Goal: Information Seeking & Learning: Learn about a topic

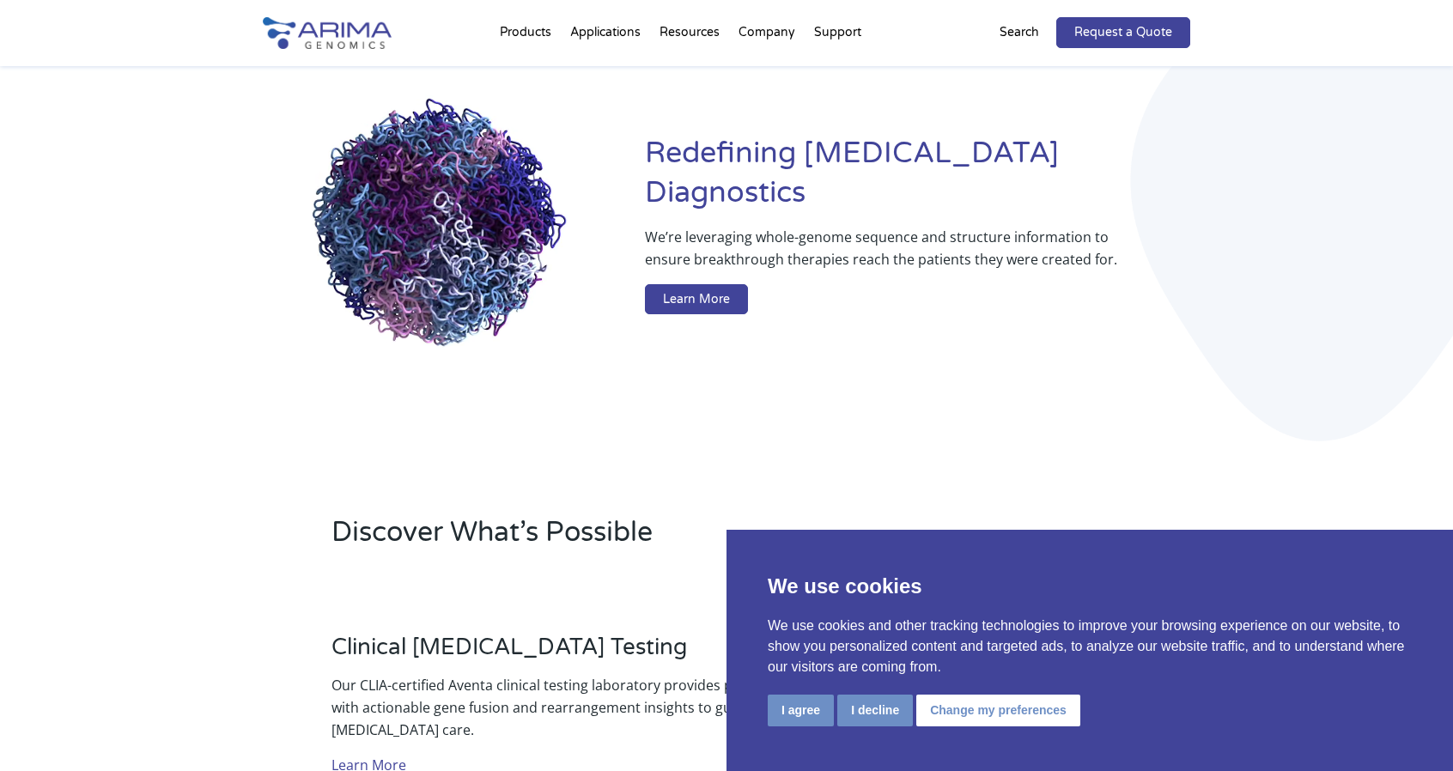
scroll to position [139, 0]
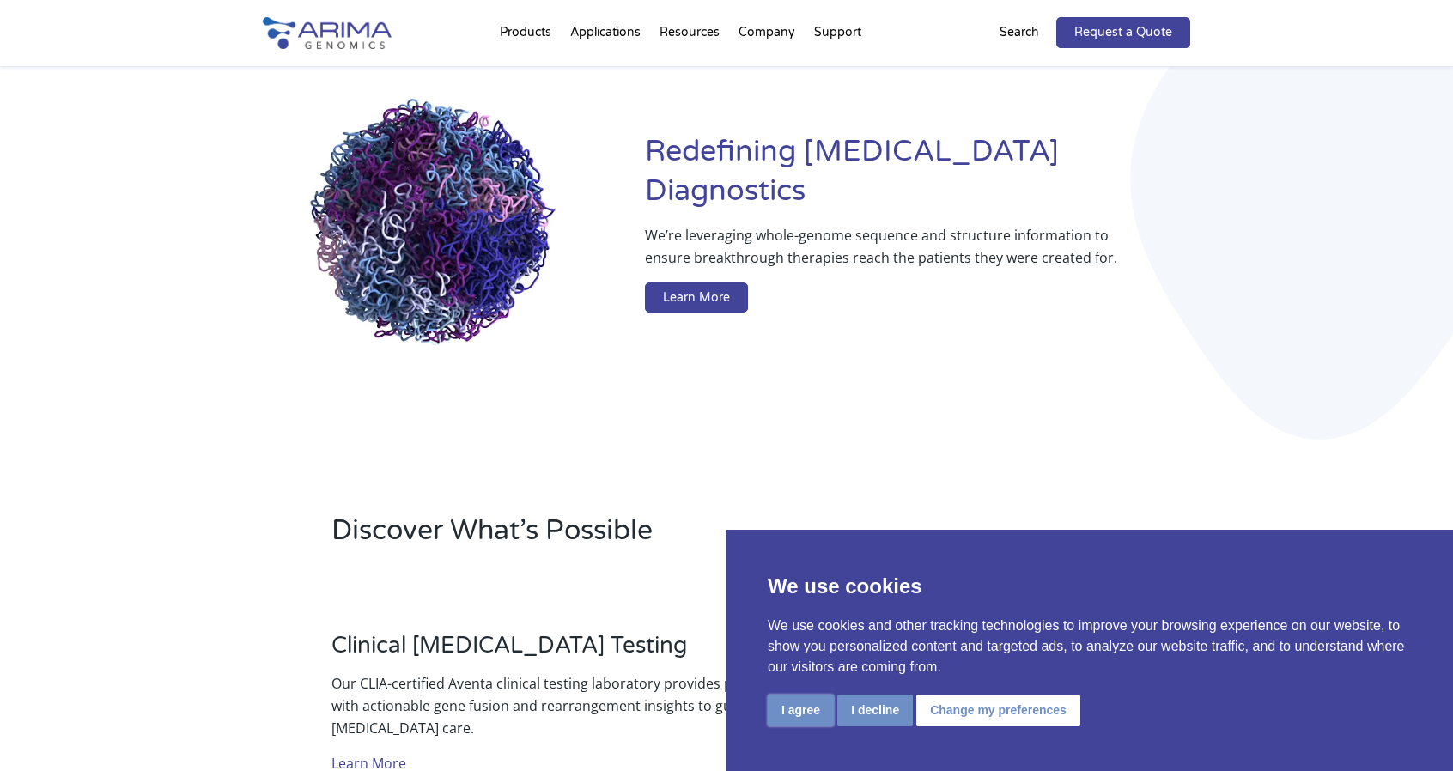
click at [780, 707] on button "I agree" at bounding box center [801, 711] width 66 height 32
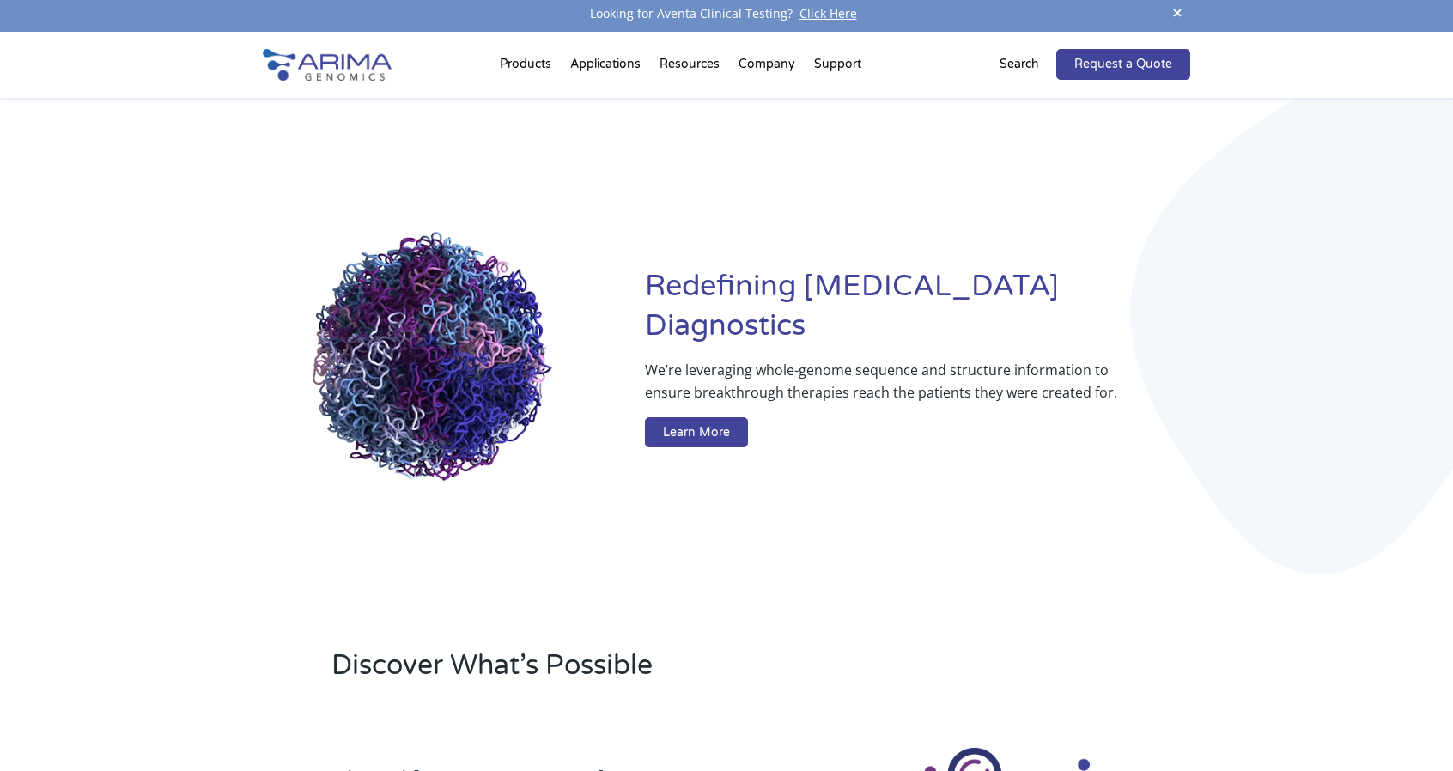
scroll to position [3, 0]
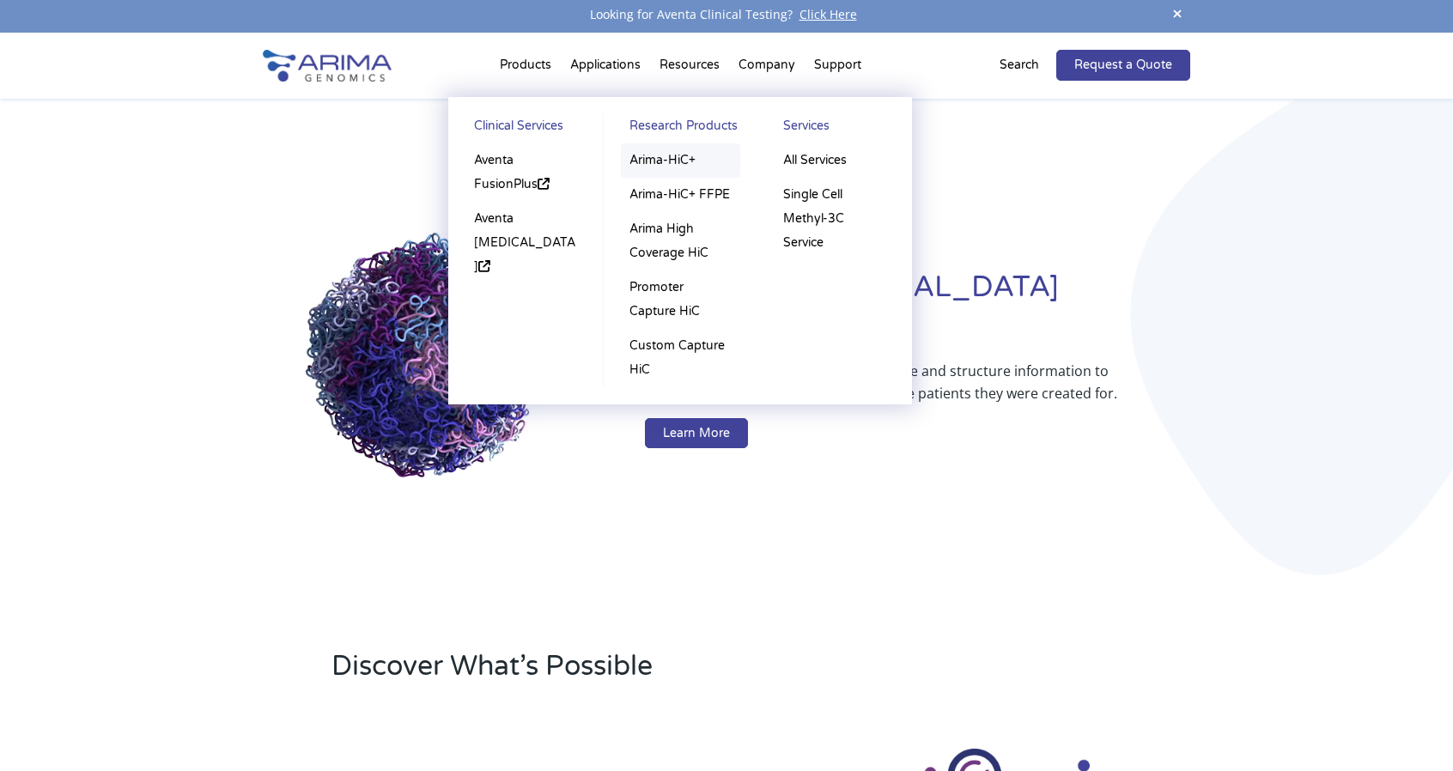
click at [699, 156] on link "Arima-HiC+" at bounding box center [680, 160] width 119 height 34
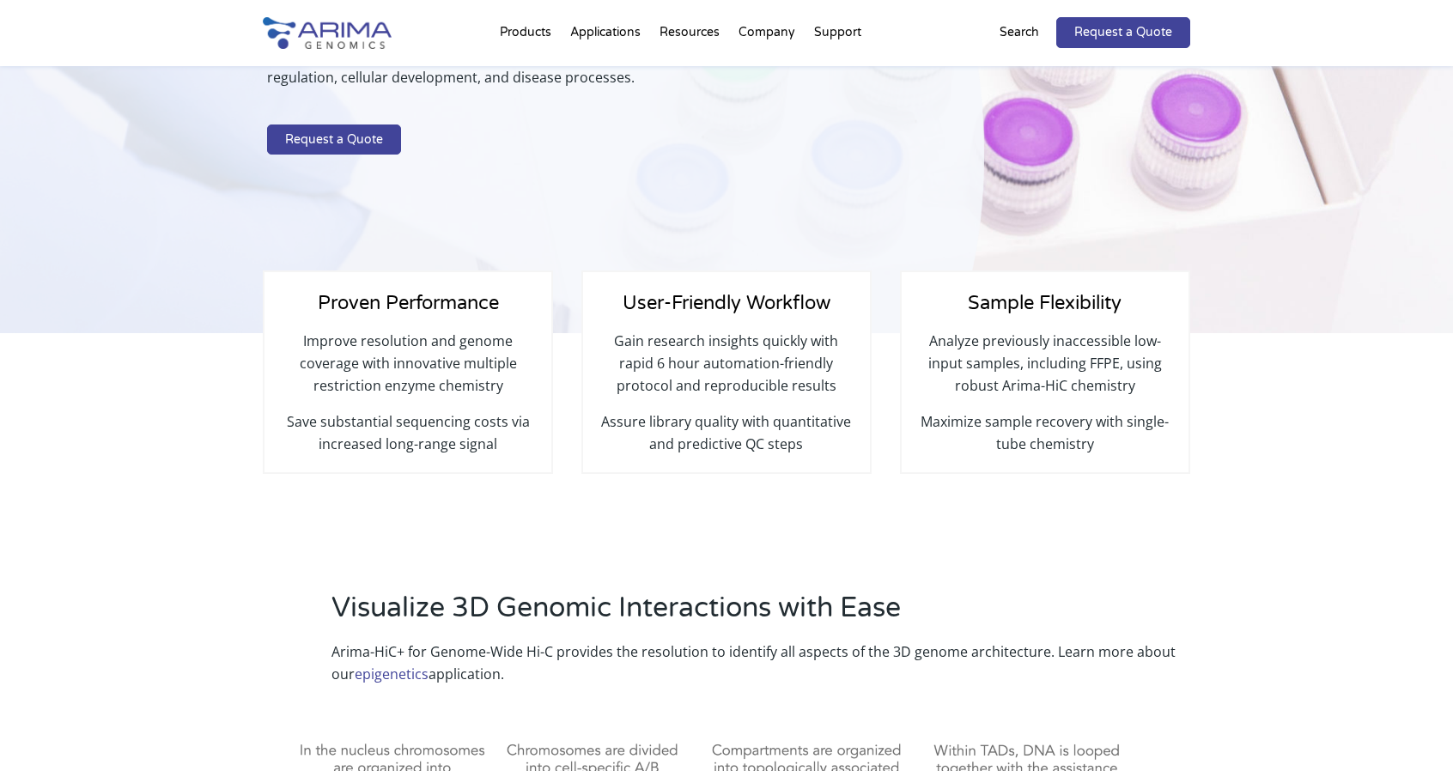
scroll to position [277, 0]
click at [1017, 313] on h4 "Sample Flexibility" at bounding box center [1045, 309] width 252 height 40
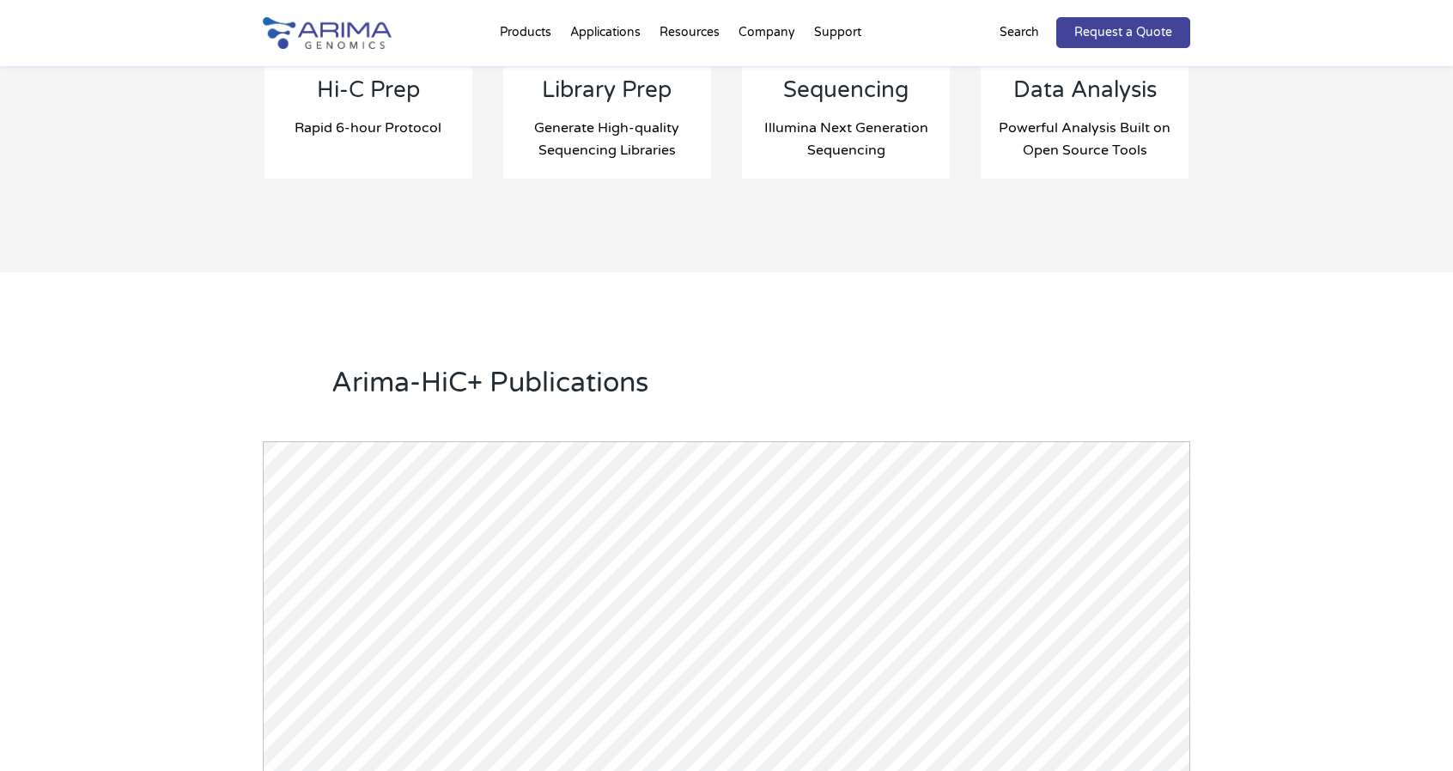
scroll to position [2020, 0]
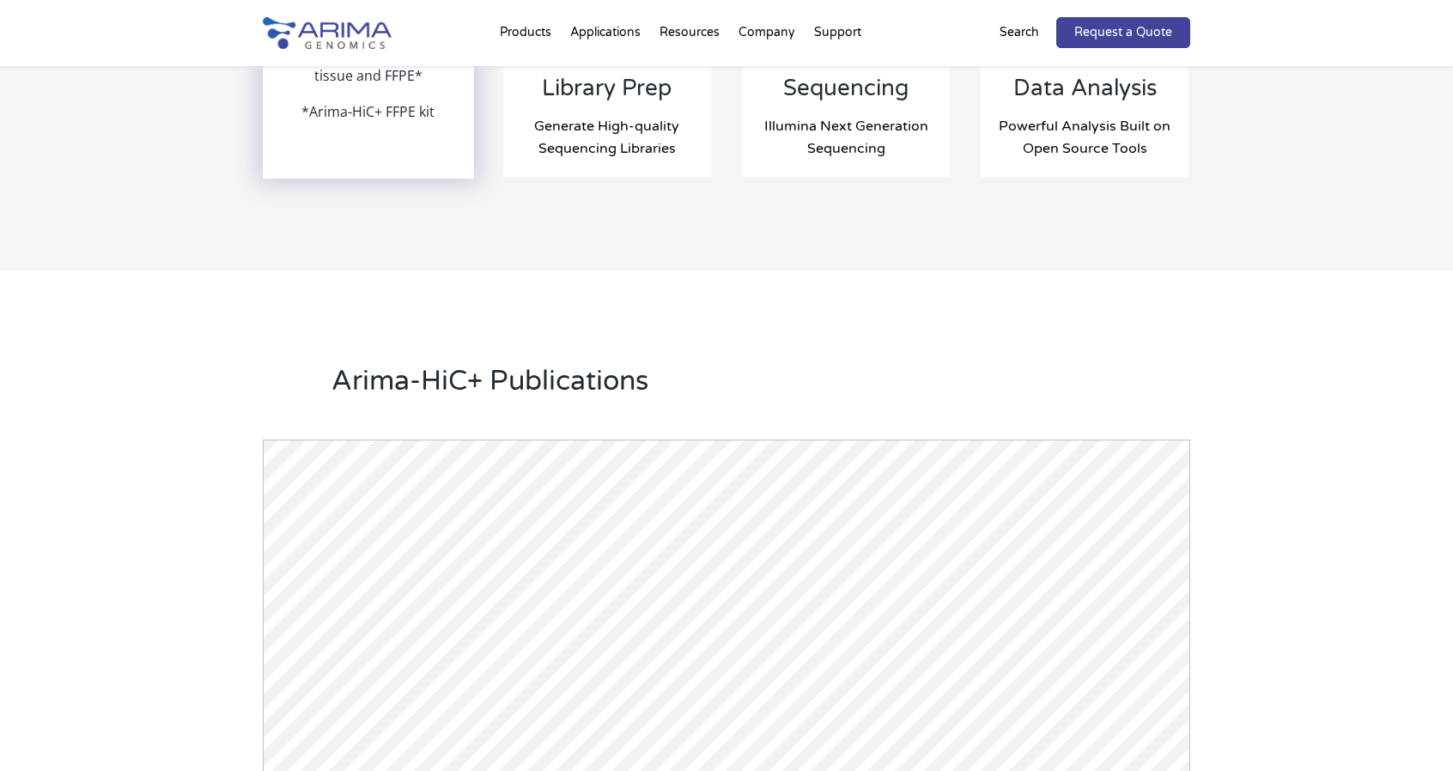
click at [357, 86] on p "Compatible with cell lines, primary cells, fresh/frozen tissue and FFPE*" at bounding box center [369, 60] width 208 height 81
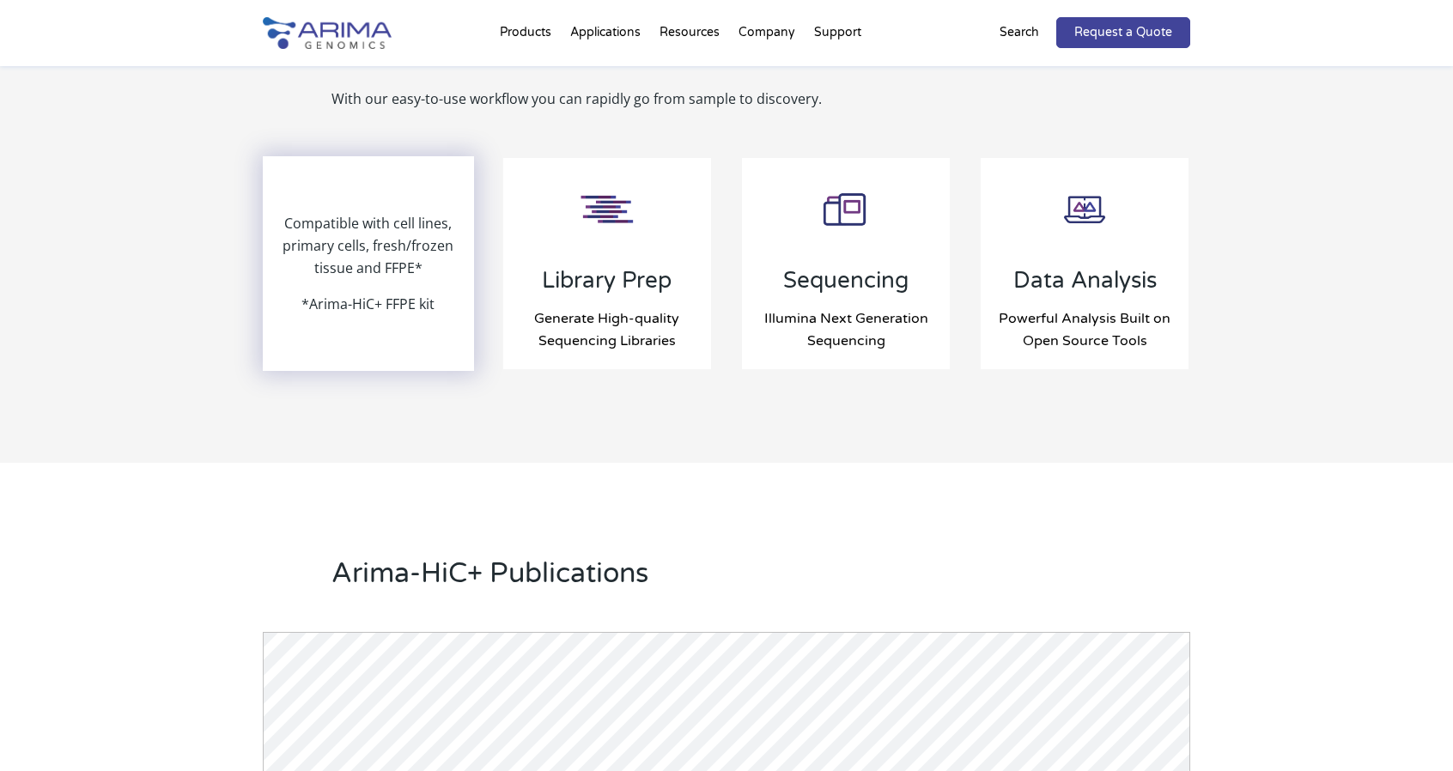
scroll to position [1819, 0]
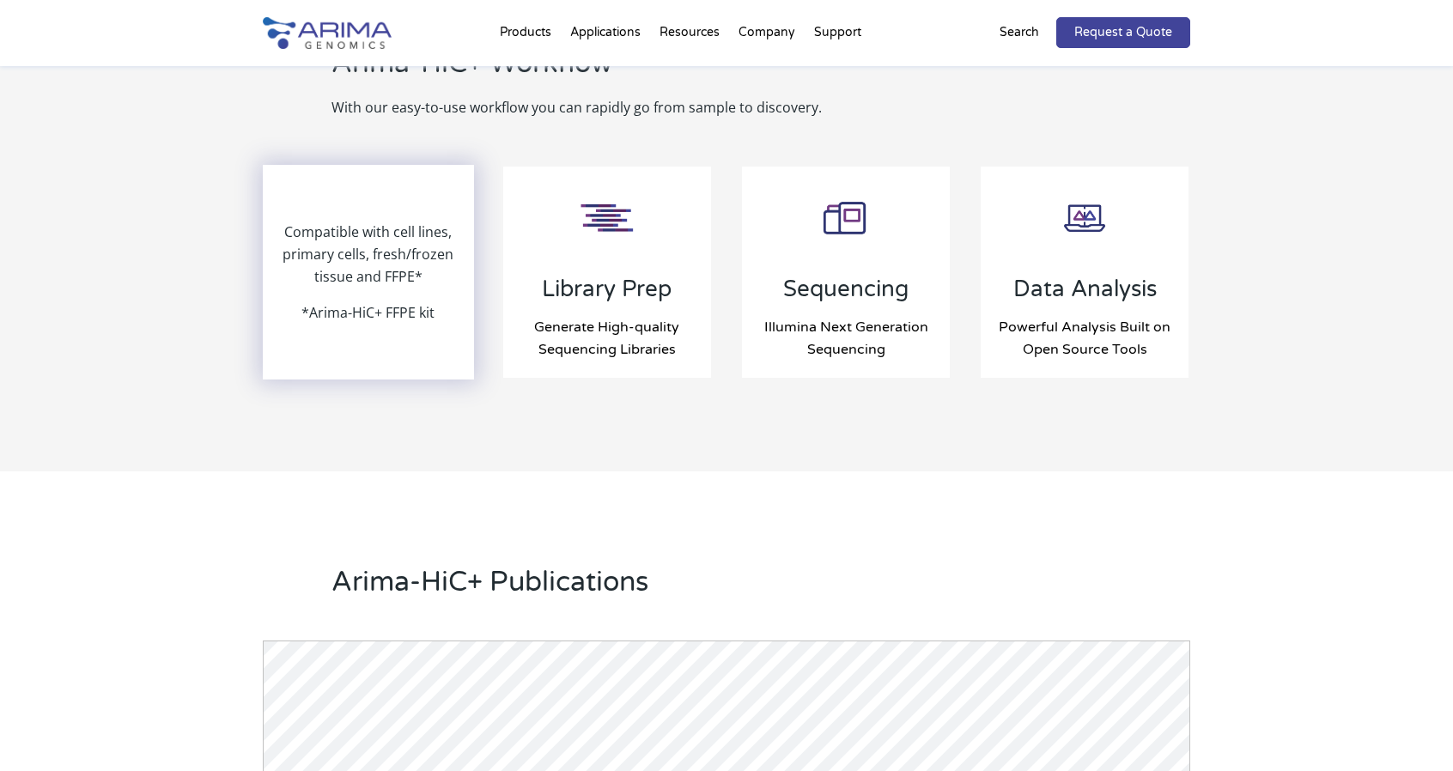
click at [398, 279] on p "Compatible with cell lines, primary cells, fresh/frozen tissue and FFPE*" at bounding box center [369, 261] width 208 height 81
click at [409, 319] on p "*Arima-HiC+ FFPE kit" at bounding box center [367, 312] width 133 height 22
click at [386, 260] on p "Compatible with cell lines, primary cells, fresh/frozen tissue and FFPE*" at bounding box center [369, 261] width 208 height 81
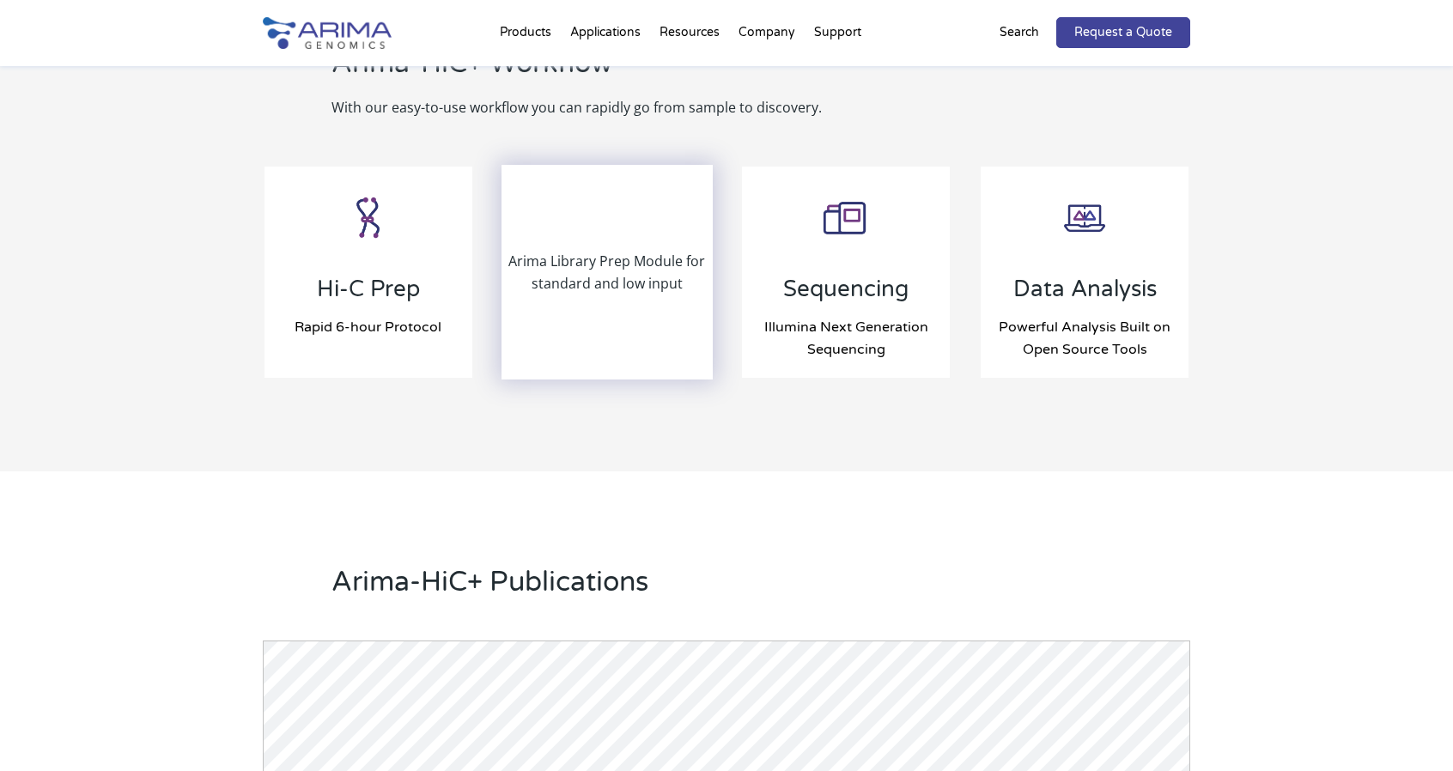
click at [678, 265] on p "Arima Library Prep Module for standard and low input" at bounding box center [607, 272] width 208 height 45
click at [676, 265] on p "Arima Library Prep Module for standard and low input" at bounding box center [607, 272] width 208 height 45
click at [642, 360] on div "Arima Library Prep Module for standard and low input" at bounding box center [607, 272] width 208 height 211
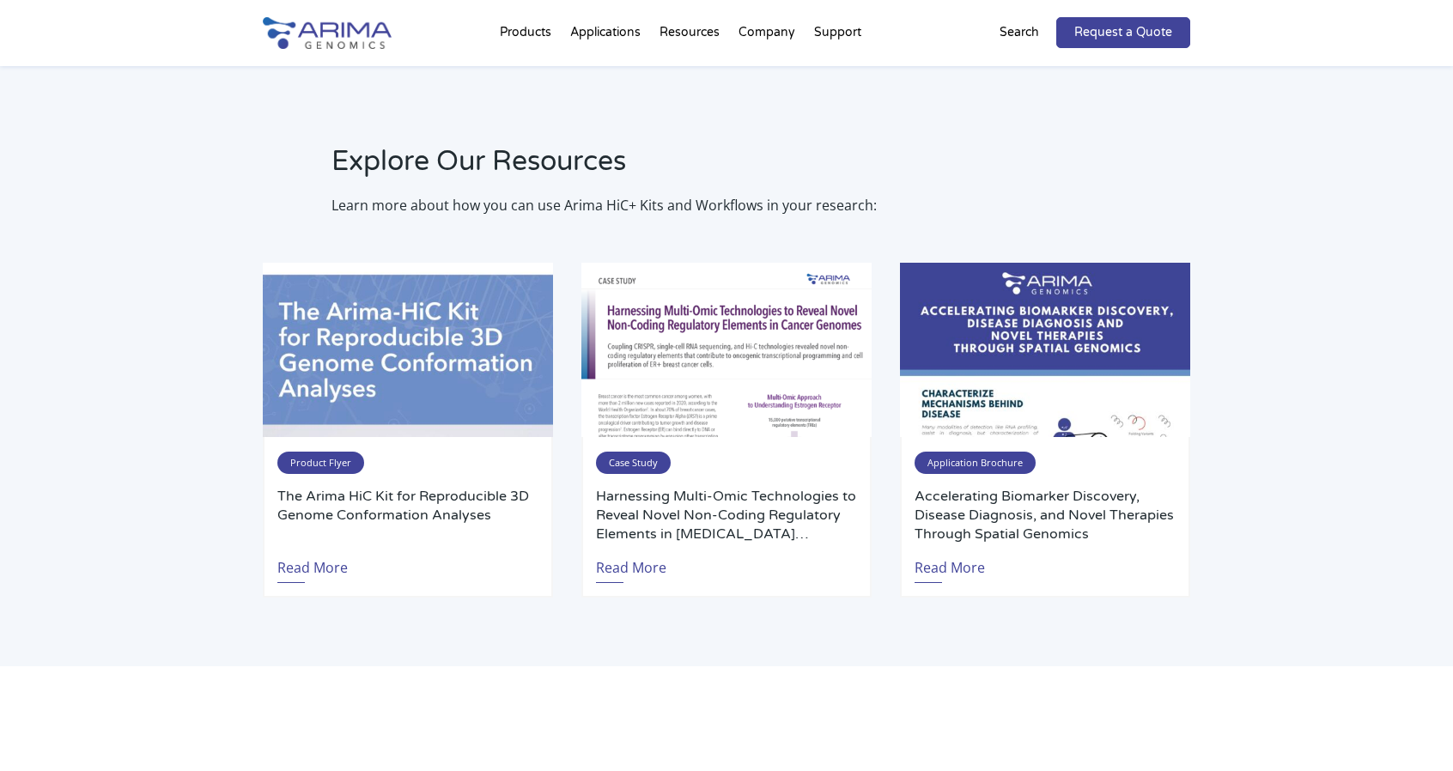
scroll to position [3202, 0]
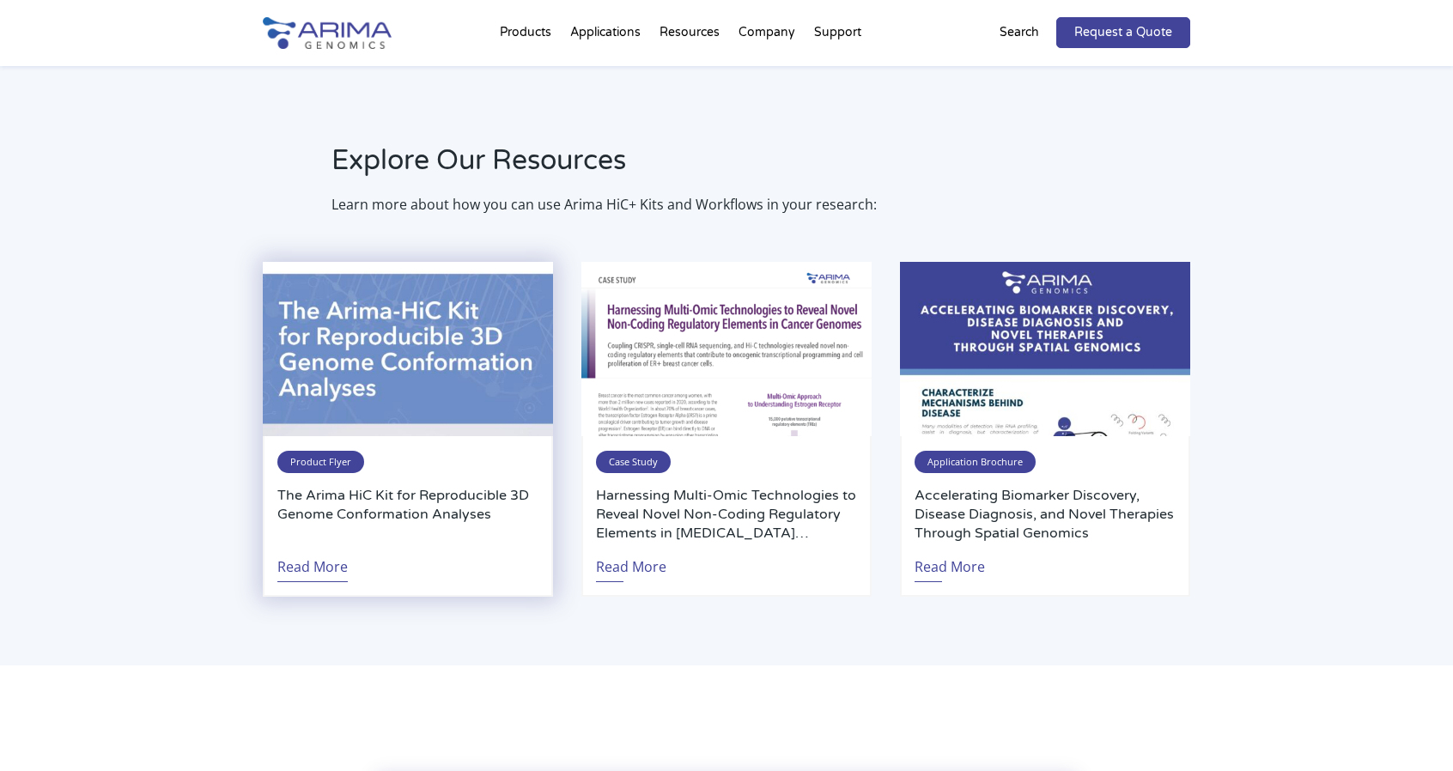
click at [331, 556] on link "Read More" at bounding box center [312, 563] width 70 height 40
